Goal: Information Seeking & Learning: Learn about a topic

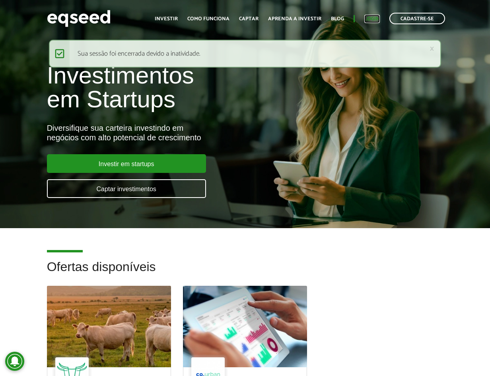
click at [373, 18] on link "Login" at bounding box center [372, 18] width 16 height 5
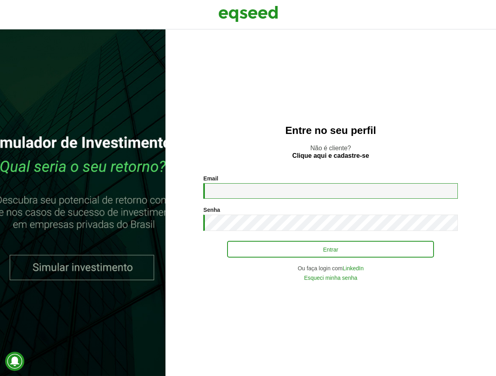
type input "**********"
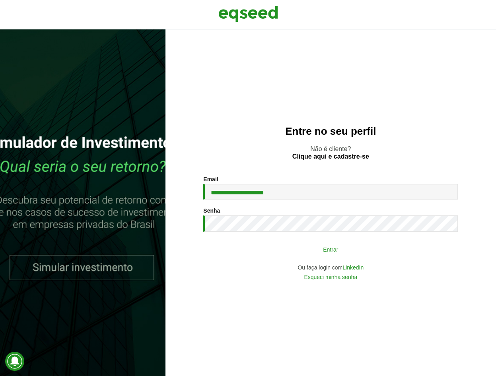
click at [301, 252] on button "Entrar" at bounding box center [330, 249] width 207 height 15
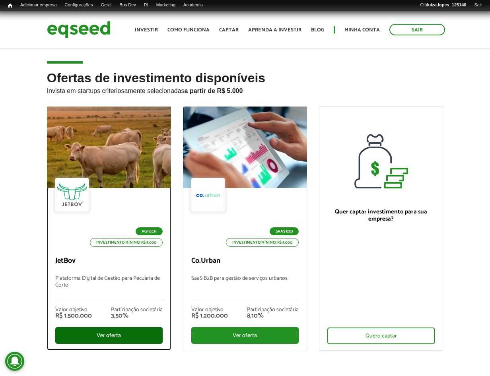
click at [118, 336] on div "Ver oferta" at bounding box center [108, 335] width 107 height 17
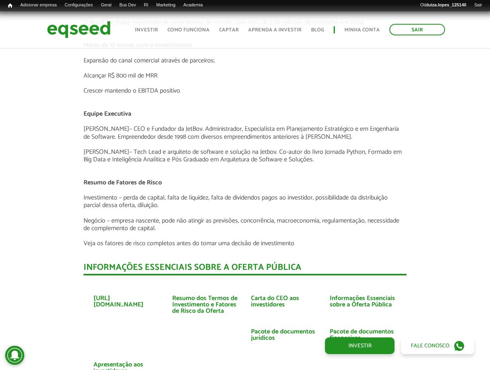
scroll to position [1770, 0]
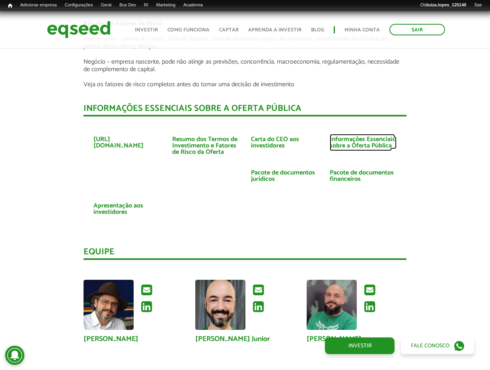
click at [338, 136] on link "Informações Essenciais sobre a Oferta Pública" at bounding box center [363, 142] width 67 height 13
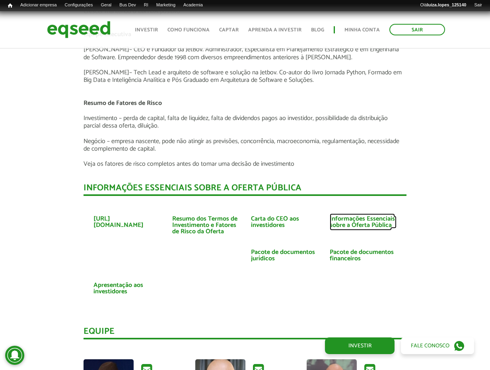
scroll to position [1650, 0]
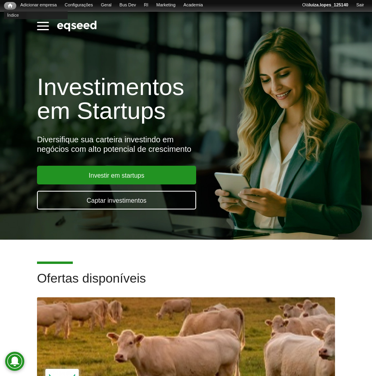
scroll to position [159, 0]
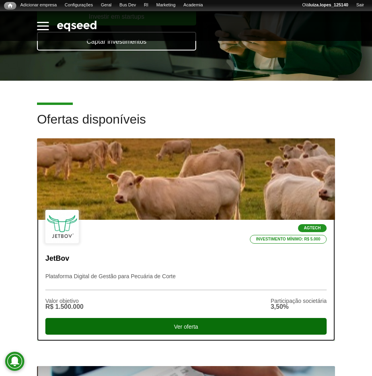
click at [140, 325] on div "Ver oferta" at bounding box center [185, 326] width 281 height 17
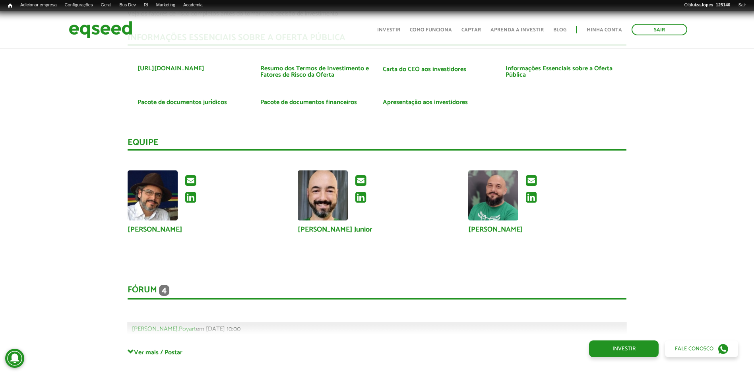
scroll to position [1863, 0]
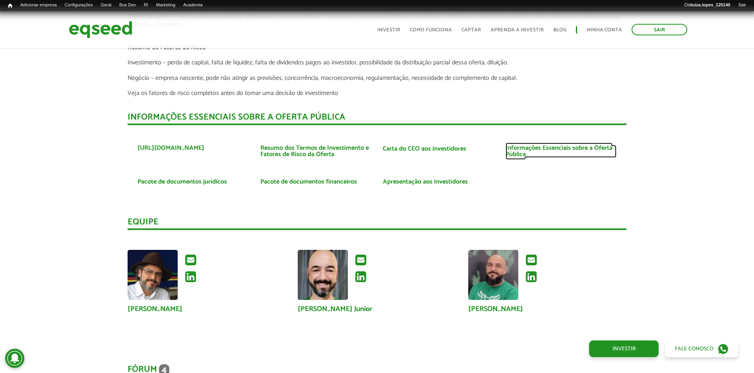
click at [371, 157] on link "Informações Essenciais sobre a Oferta Pública" at bounding box center [561, 151] width 111 height 13
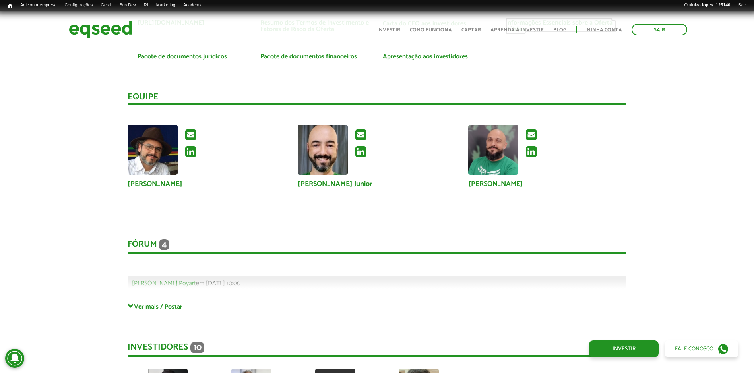
scroll to position [1908, 0]
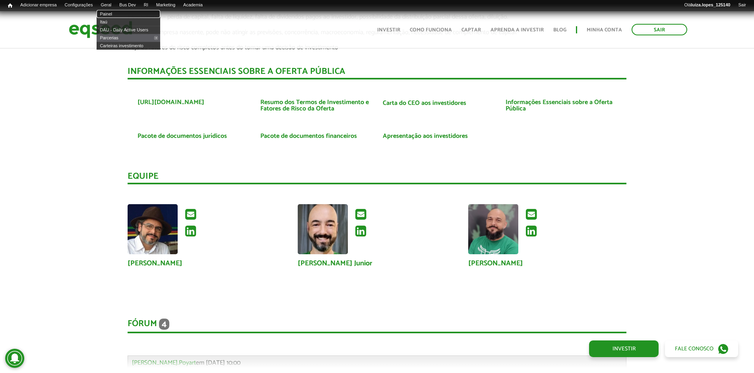
click at [116, 12] on link "Painel" at bounding box center [129, 14] width 64 height 8
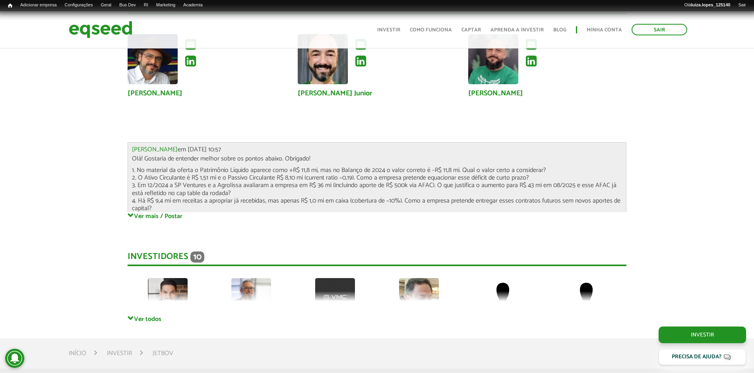
scroll to position [2156, 0]
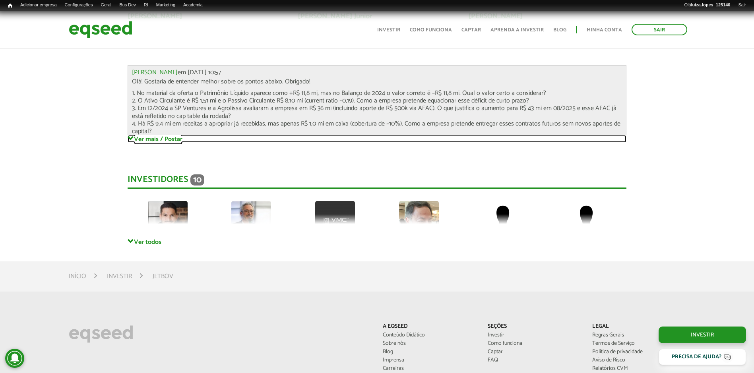
click at [148, 139] on link "Ver mais / Postar" at bounding box center [377, 139] width 499 height 8
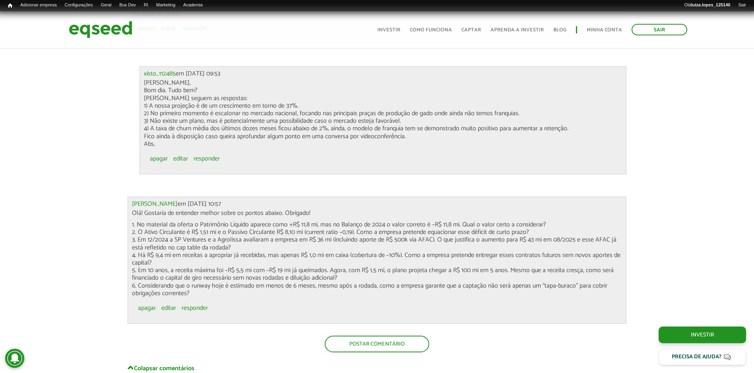
scroll to position [2513, 0]
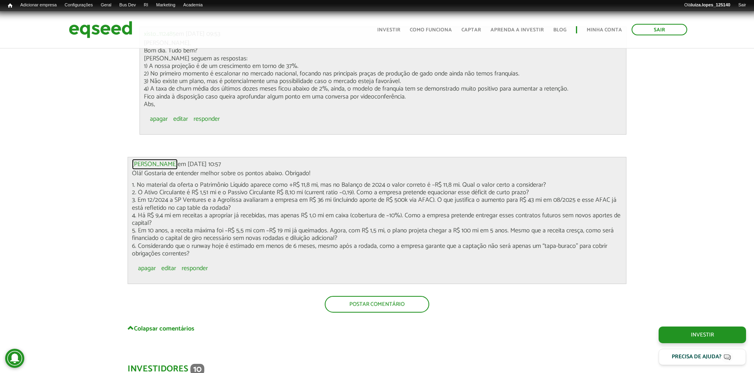
click at [155, 161] on link "[PERSON_NAME]" at bounding box center [155, 164] width 46 height 6
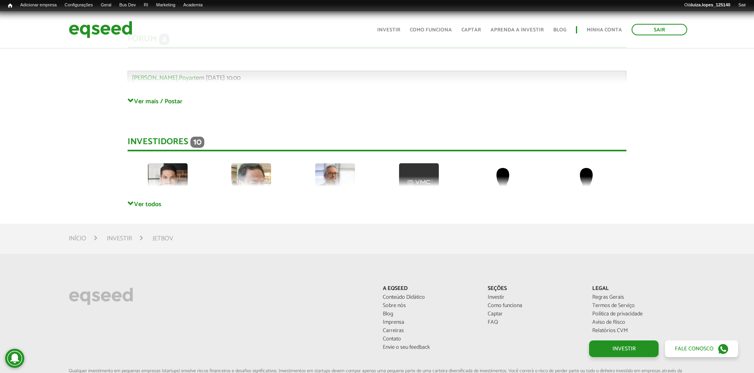
scroll to position [2154, 0]
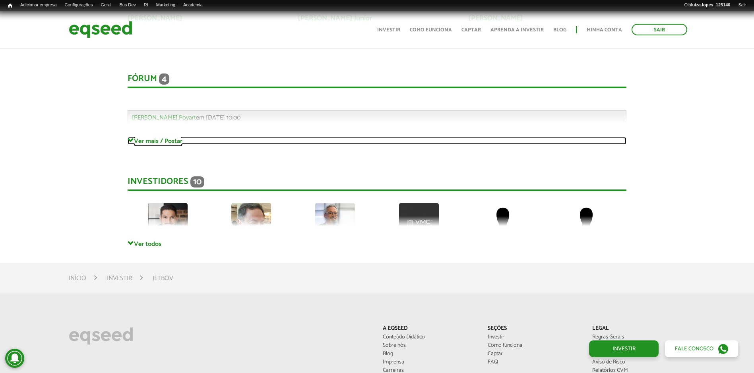
click at [153, 141] on link "Ver mais / Postar" at bounding box center [377, 141] width 499 height 8
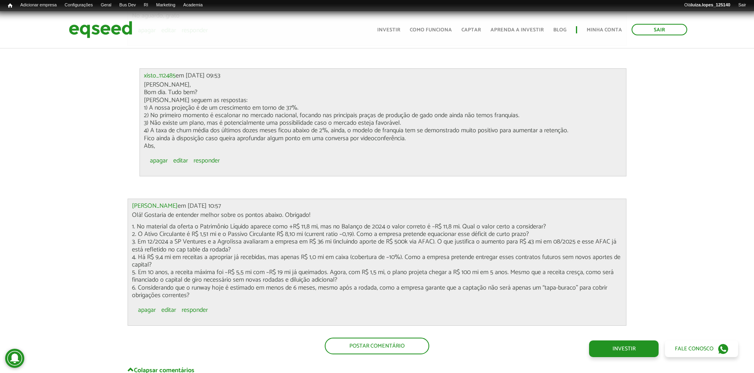
scroll to position [2511, 0]
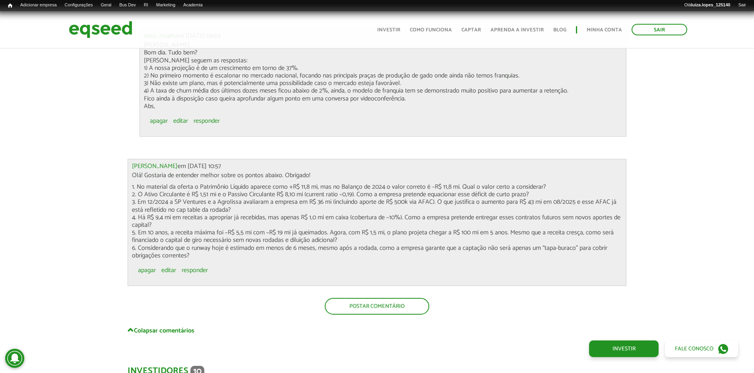
drag, startPoint x: 140, startPoint y: 247, endPoint x: 190, endPoint y: 257, distance: 51.5
click at [190, 257] on p "1. No material da oferta o Patrimônio Líquido aparece como +R$ 11,8 mi, mas no …" at bounding box center [377, 221] width 490 height 76
drag, startPoint x: 190, startPoint y: 257, endPoint x: 116, endPoint y: 248, distance: 74.5
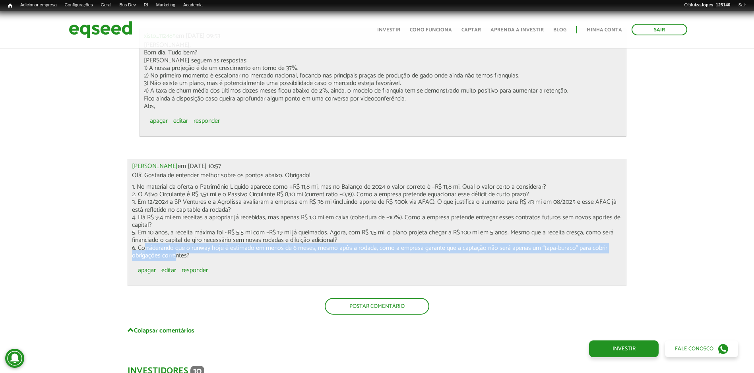
drag, startPoint x: 139, startPoint y: 249, endPoint x: 171, endPoint y: 260, distance: 34.3
click at [171, 260] on p "1. No material da oferta o Patrimônio Líquido aparece como +R$ 11,8 mi, mas no …" at bounding box center [377, 221] width 490 height 76
drag, startPoint x: 171, startPoint y: 260, endPoint x: 161, endPoint y: 252, distance: 12.6
click at [161, 252] on p "1. No material da oferta o Patrimônio Líquido aparece como +R$ 11,8 mi, mas no …" at bounding box center [377, 221] width 490 height 76
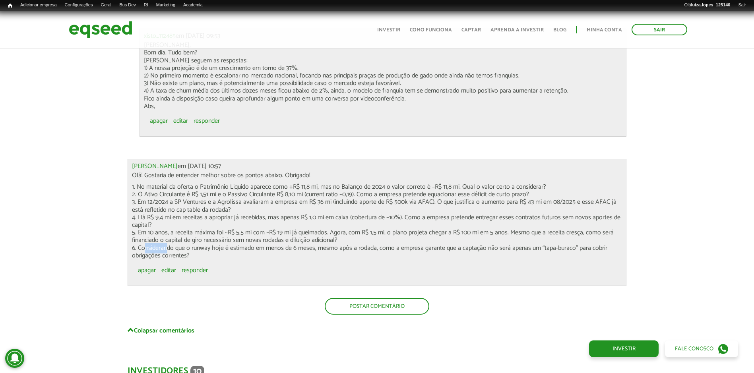
click at [162, 252] on p "1. No material da oferta o Patrimônio Líquido aparece como +R$ 11,8 mi, mas no …" at bounding box center [377, 221] width 490 height 76
click at [163, 253] on p "1. No material da oferta o Patrimônio Líquido aparece como +R$ 11,8 mi, mas no …" at bounding box center [377, 221] width 490 height 76
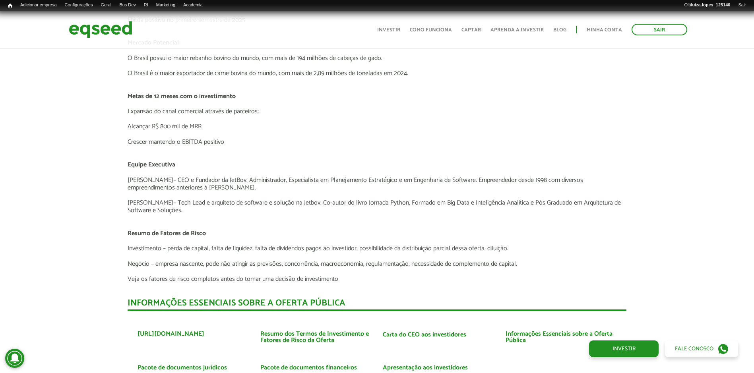
scroll to position [1716, 0]
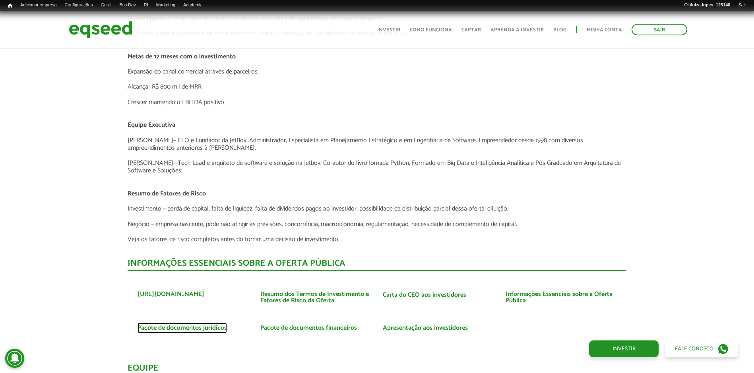
click at [193, 330] on link "Pacote de documentos jurídicos" at bounding box center [182, 328] width 89 height 6
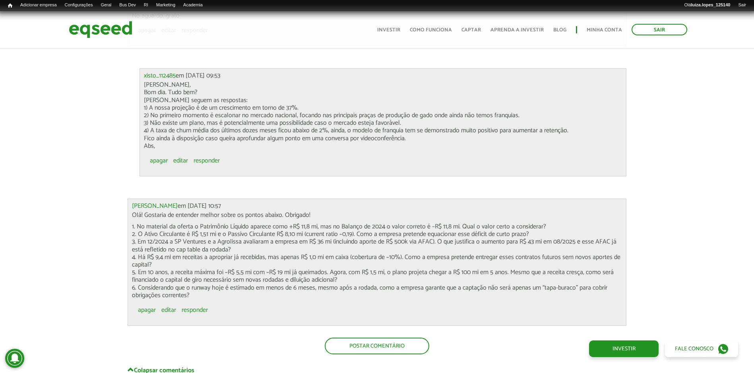
scroll to position [2511, 0]
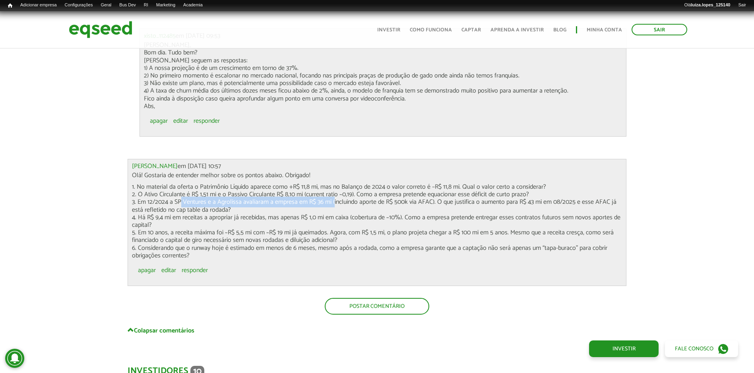
drag, startPoint x: 175, startPoint y: 203, endPoint x: 332, endPoint y: 202, distance: 156.6
click at [332, 202] on p "1. No material da oferta o Patrimônio Líquido aparece como +R$ 11,8 mi, mas no …" at bounding box center [377, 221] width 490 height 76
drag, startPoint x: 332, startPoint y: 202, endPoint x: 315, endPoint y: 203, distance: 16.3
copy p "SP Ventures e a Agrolissa avaliaram a empresa em R$ 36 mi"
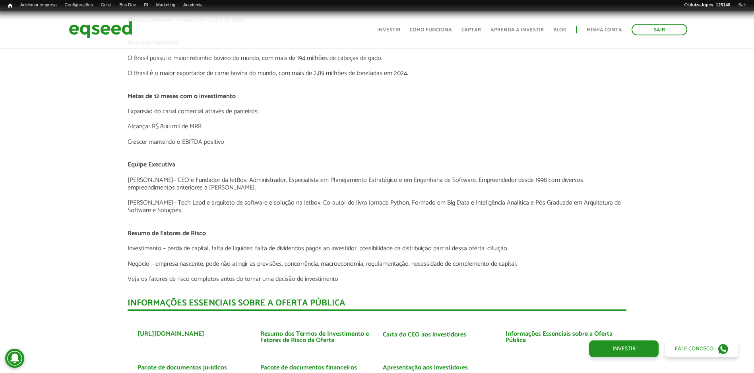
scroll to position [1756, 0]
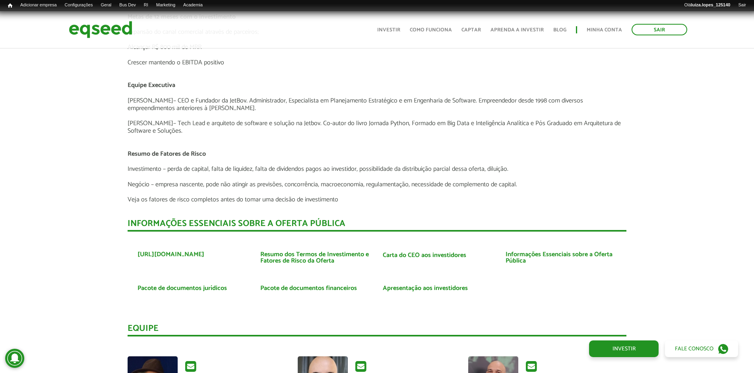
click at [71, 244] on div "Novidades Análise da Oferta 1 Lançamento ao vivo | JetBov Apresentação aos inve…" at bounding box center [377, 30] width 766 height 2326
click at [393, 290] on link "Apresentação aos investidores" at bounding box center [425, 288] width 85 height 6
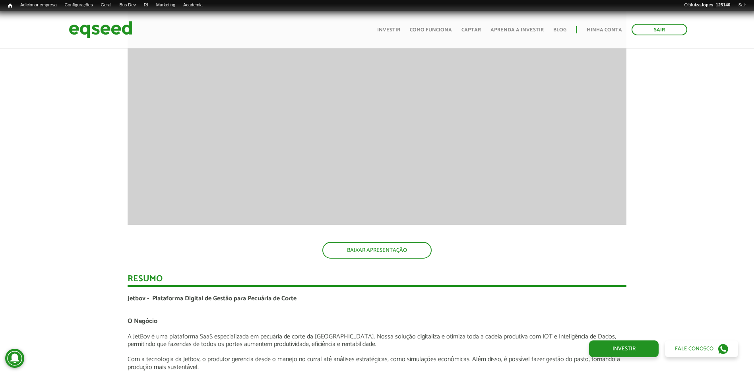
scroll to position [1359, 0]
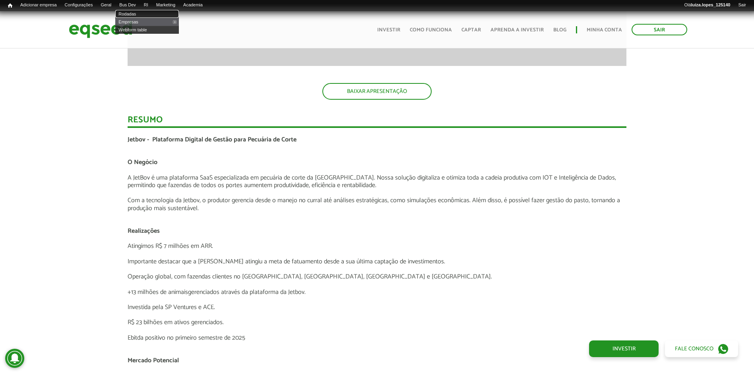
click at [141, 15] on link "Rodadas" at bounding box center [147, 14] width 64 height 8
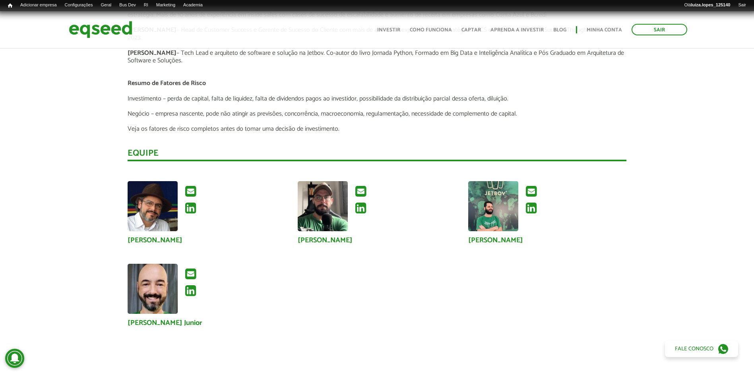
scroll to position [1551, 0]
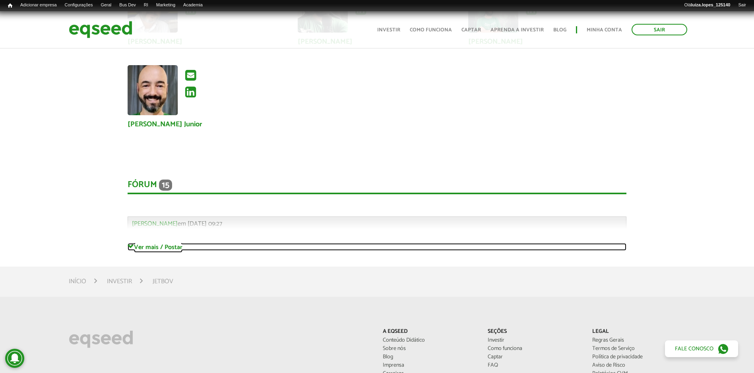
click at [152, 246] on link "Ver mais / Postar" at bounding box center [377, 247] width 499 height 8
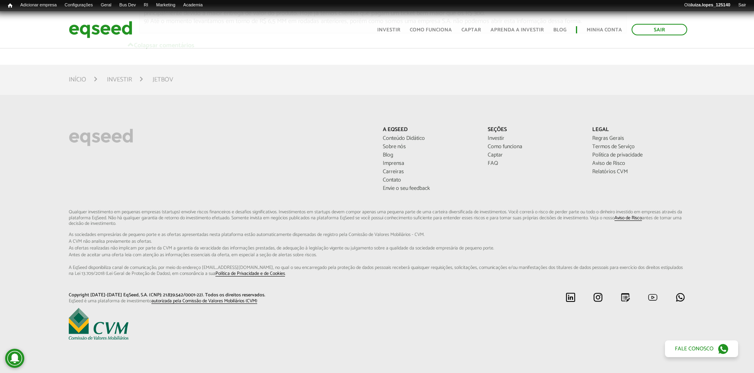
scroll to position [3426, 0]
